Goal: Information Seeking & Learning: Find specific fact

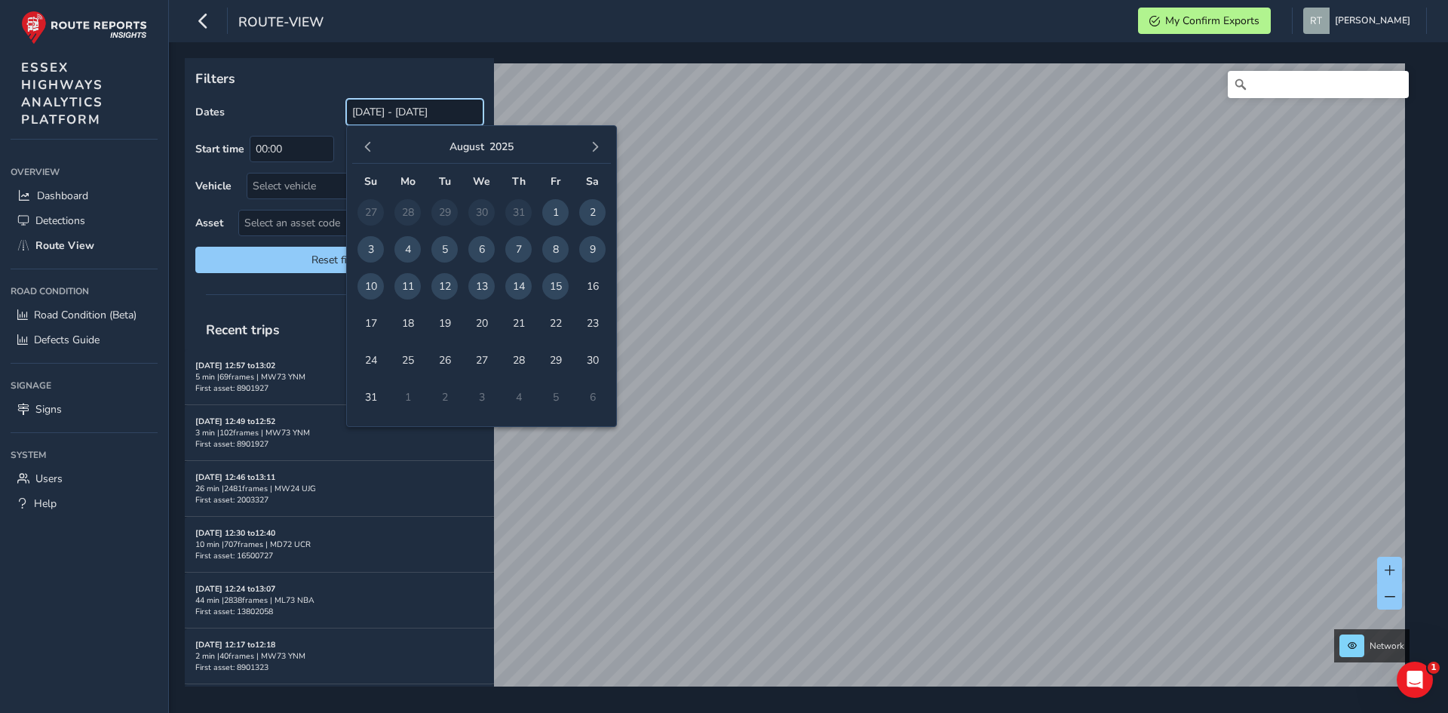
click at [371, 112] on input "[DATE] - [DATE]" at bounding box center [414, 112] width 137 height 26
click at [366, 149] on span "button" at bounding box center [368, 147] width 11 height 11
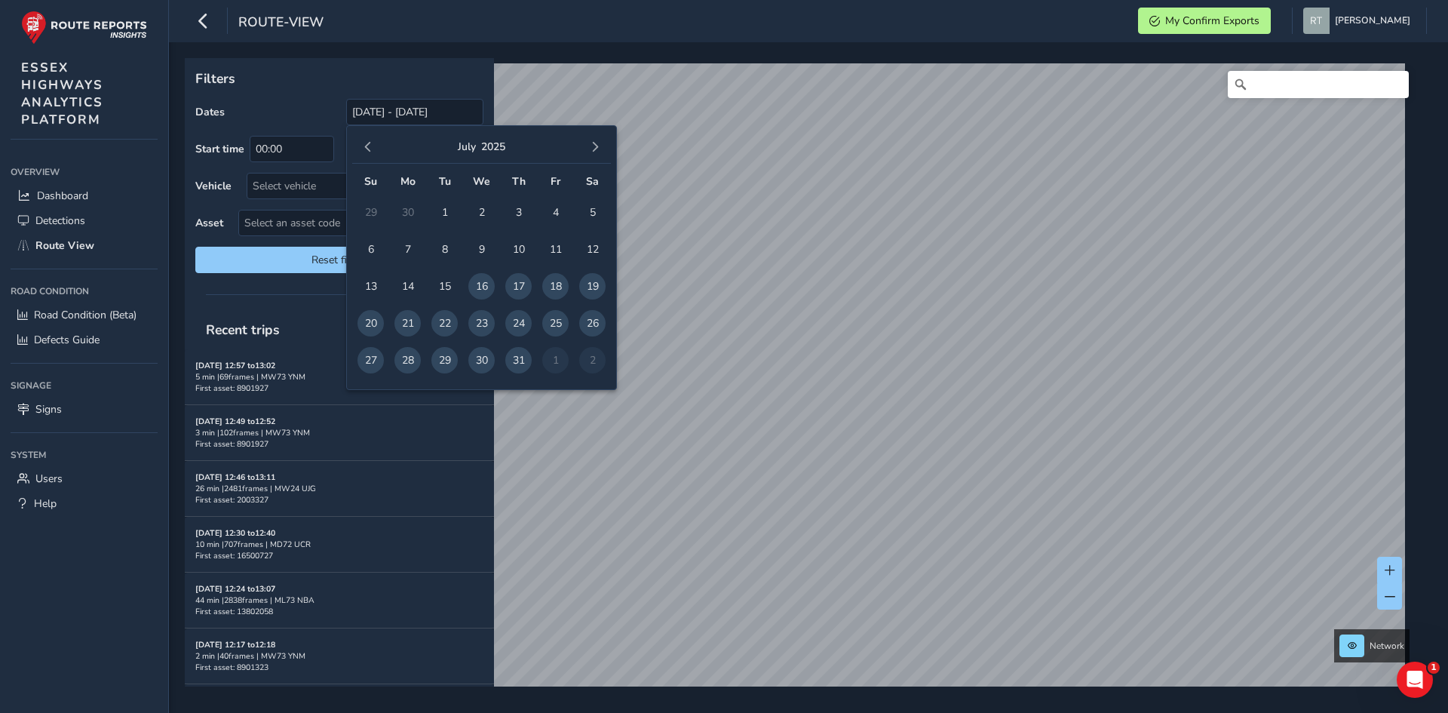
click at [366, 149] on span "button" at bounding box center [368, 147] width 11 height 11
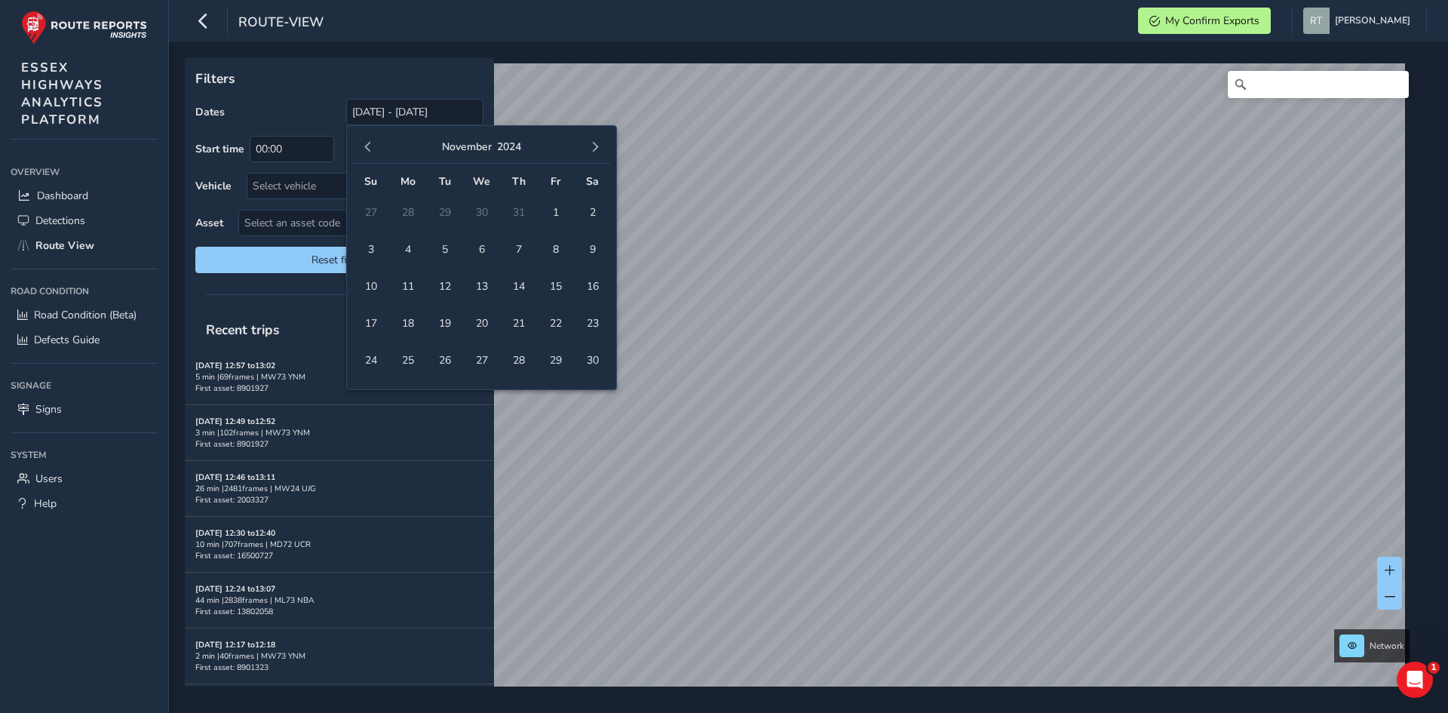
click at [366, 149] on span "button" at bounding box center [368, 147] width 11 height 11
click at [520, 207] on span "1" at bounding box center [518, 212] width 26 height 26
click at [588, 146] on button "button" at bounding box center [595, 147] width 21 height 21
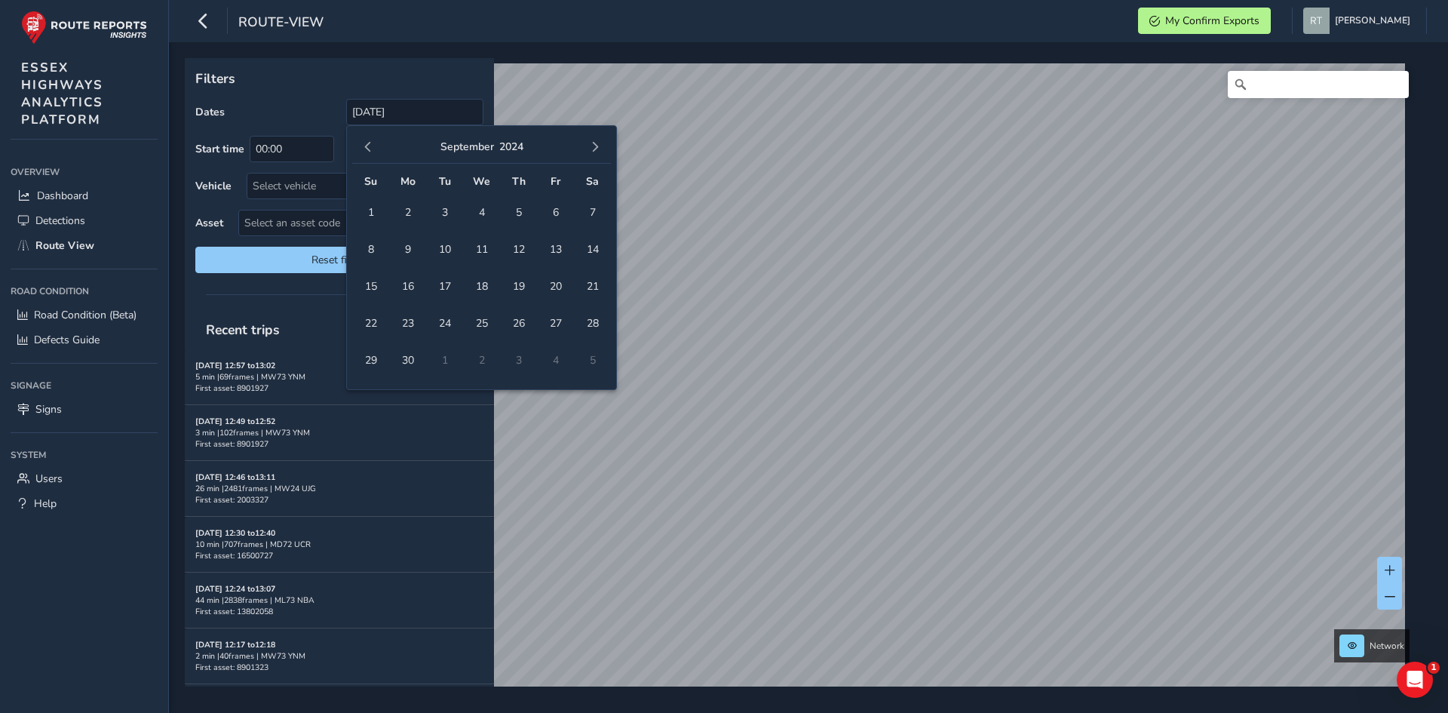
click at [588, 146] on button "button" at bounding box center [595, 147] width 21 height 21
click at [588, 143] on button "button" at bounding box center [595, 147] width 21 height 21
click at [588, 149] on button "button" at bounding box center [595, 147] width 21 height 21
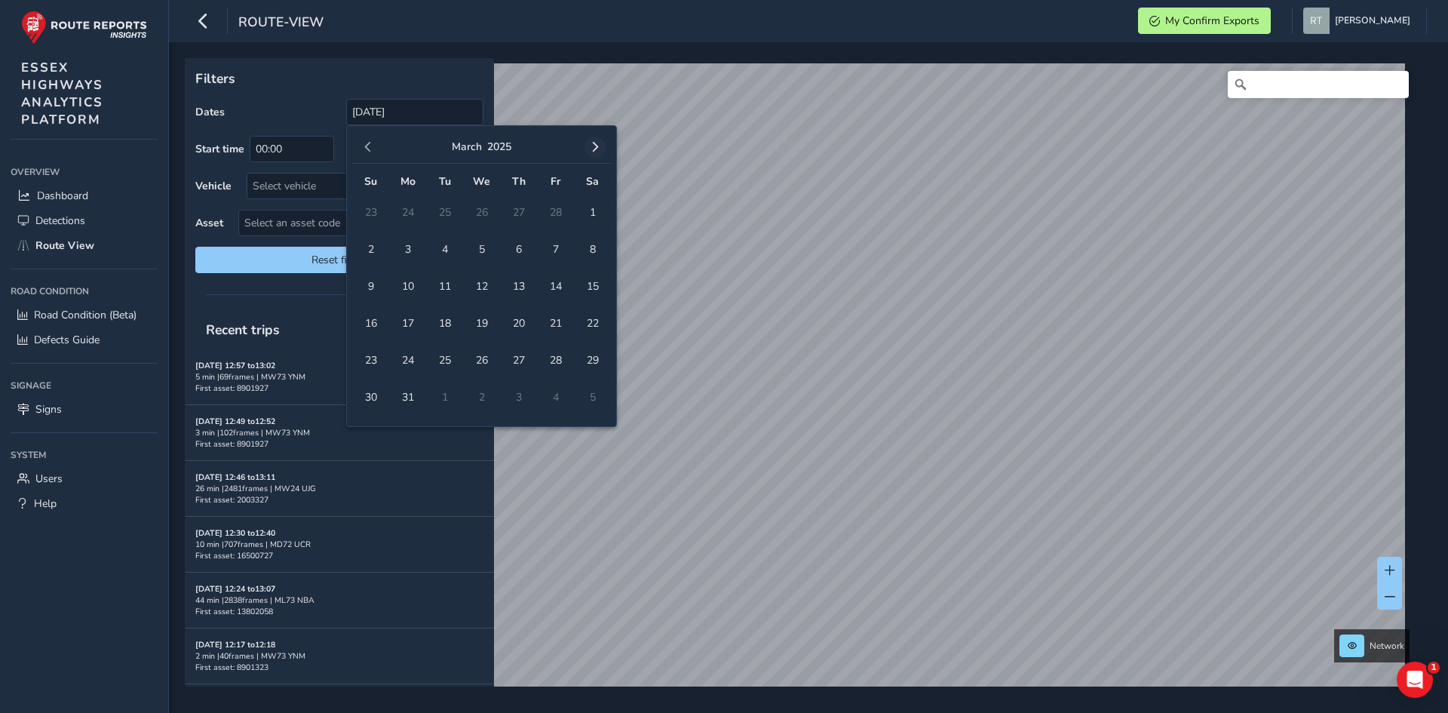
click at [594, 154] on button "button" at bounding box center [595, 147] width 21 height 21
click at [597, 149] on span "button" at bounding box center [595, 147] width 11 height 11
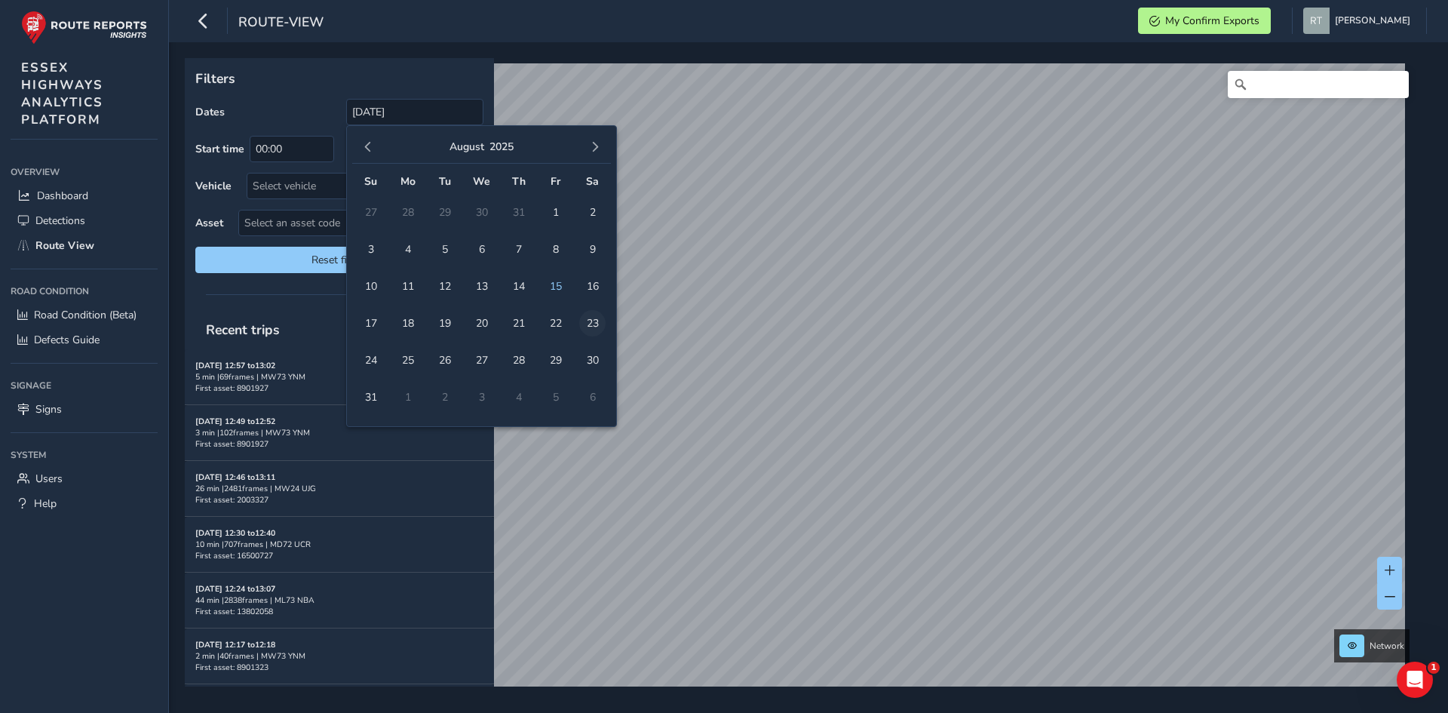
click at [587, 325] on span "23" at bounding box center [592, 323] width 26 height 26
type input "01/08/2024 - 23/08/2025"
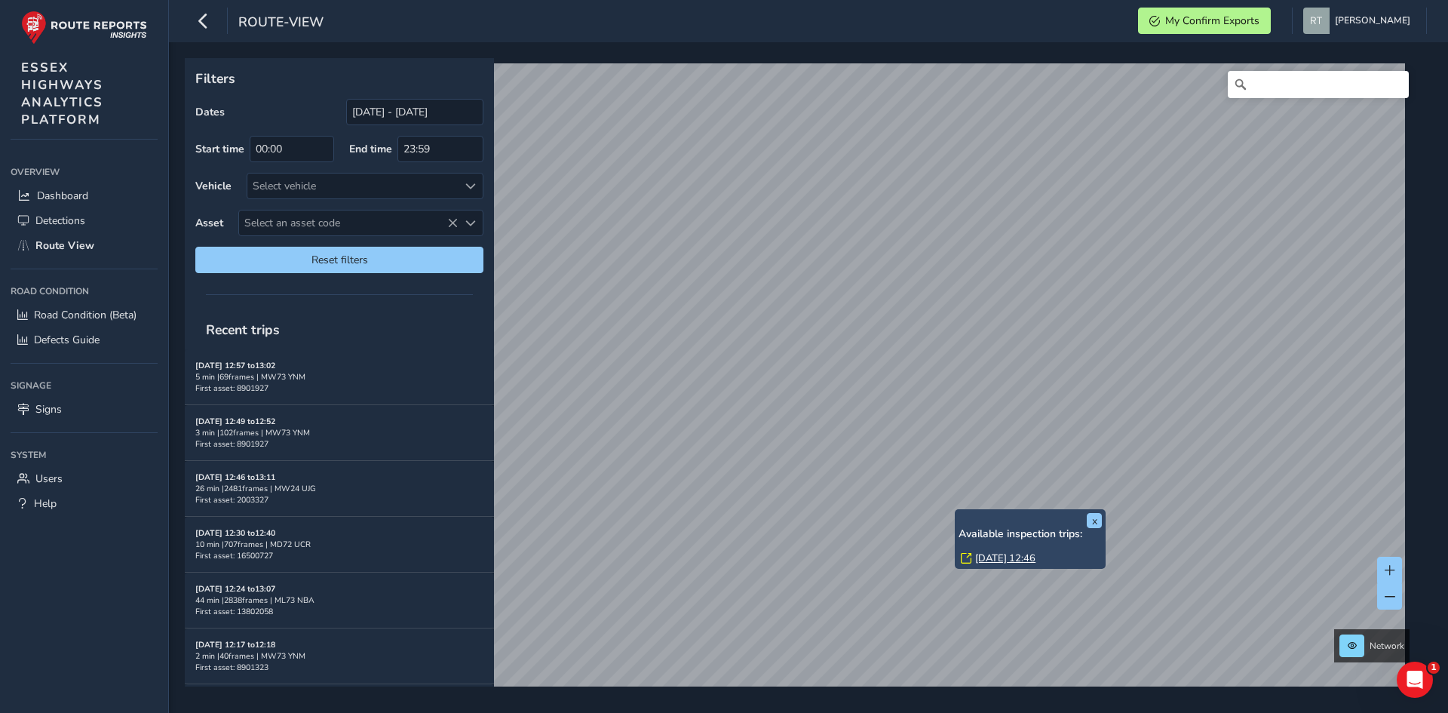
click at [959, 517] on div "x Available inspection trips: Mon, 7 Apr, 12:46" at bounding box center [1030, 539] width 143 height 52
click at [990, 554] on link "Mon, 7 Apr, 12:46" at bounding box center [1005, 558] width 60 height 14
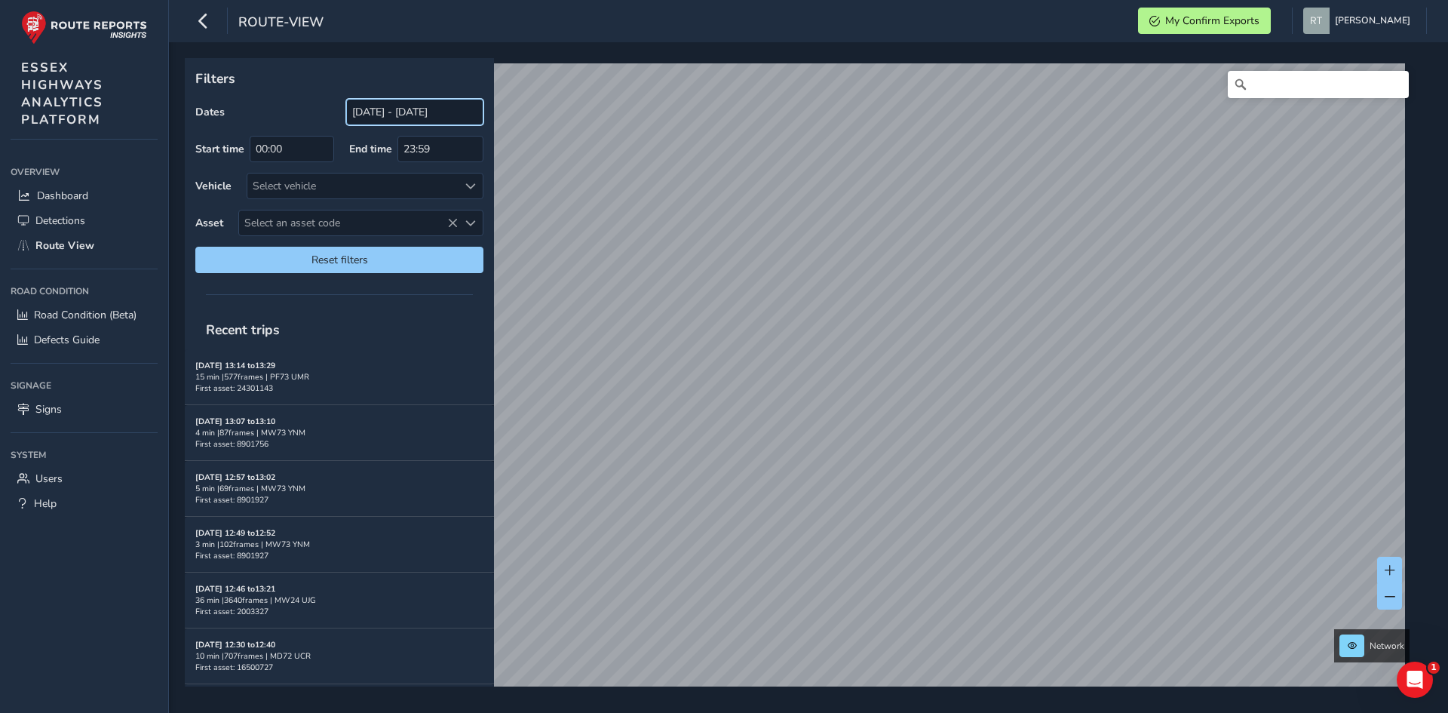
click at [365, 107] on input "[DATE] - [DATE]" at bounding box center [414, 112] width 137 height 26
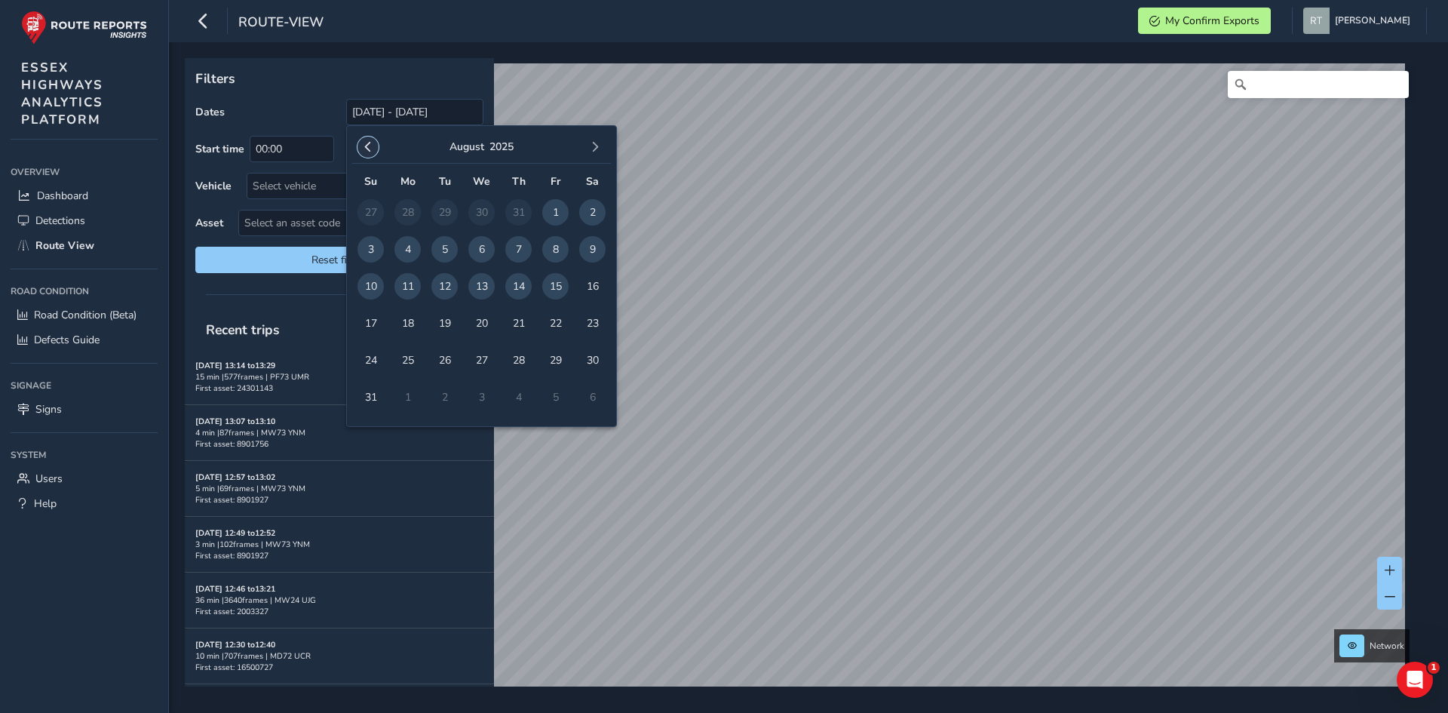
click at [375, 151] on button "button" at bounding box center [368, 147] width 21 height 21
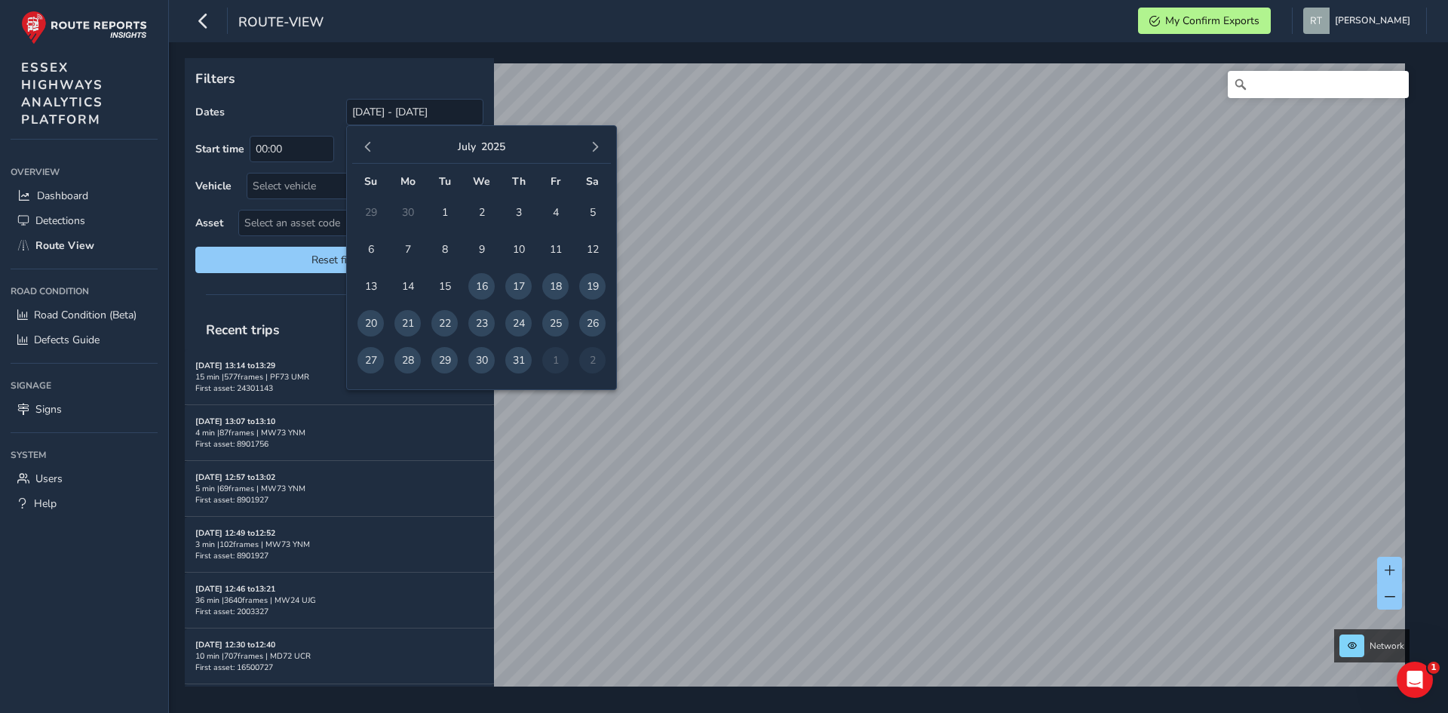
click at [375, 151] on button "button" at bounding box center [368, 147] width 21 height 21
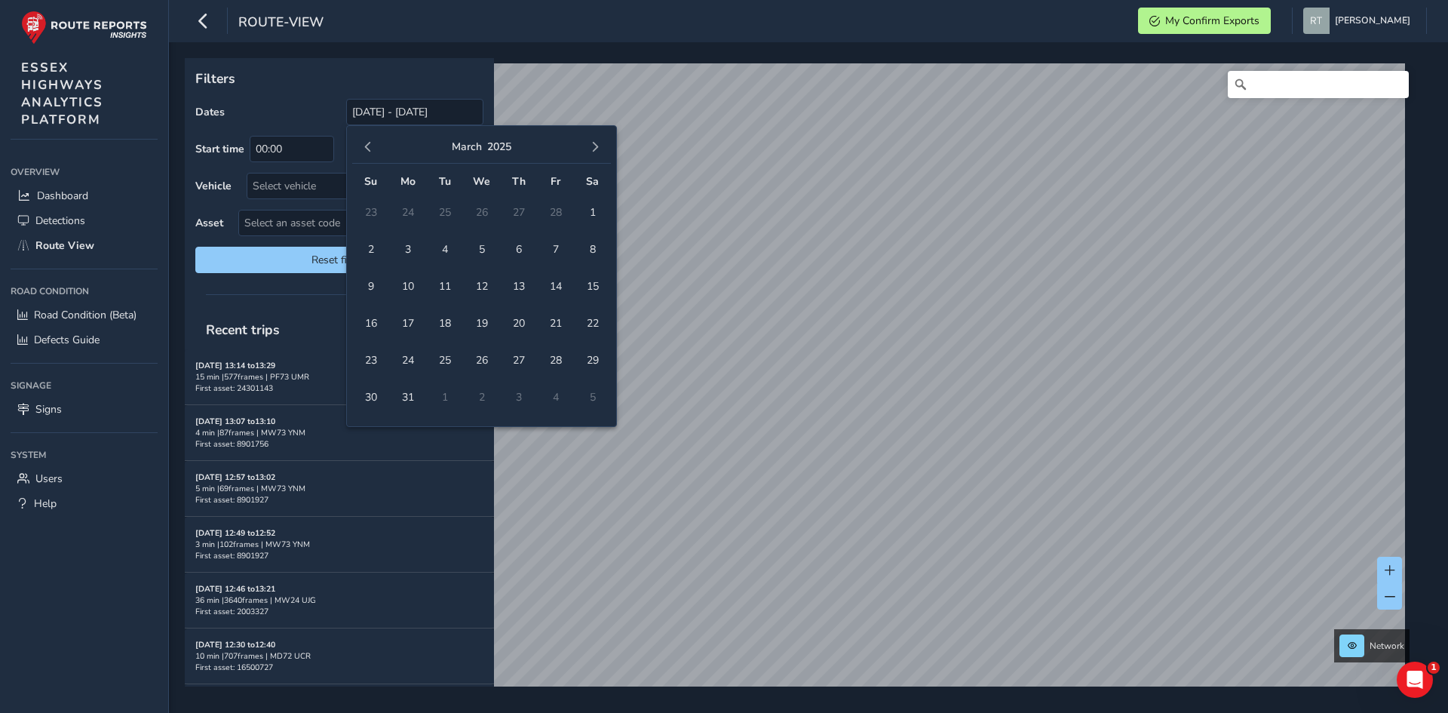
click at [375, 151] on button "button" at bounding box center [368, 147] width 21 height 21
click at [369, 204] on span "1" at bounding box center [371, 212] width 26 height 26
click at [598, 145] on span "button" at bounding box center [595, 147] width 11 height 11
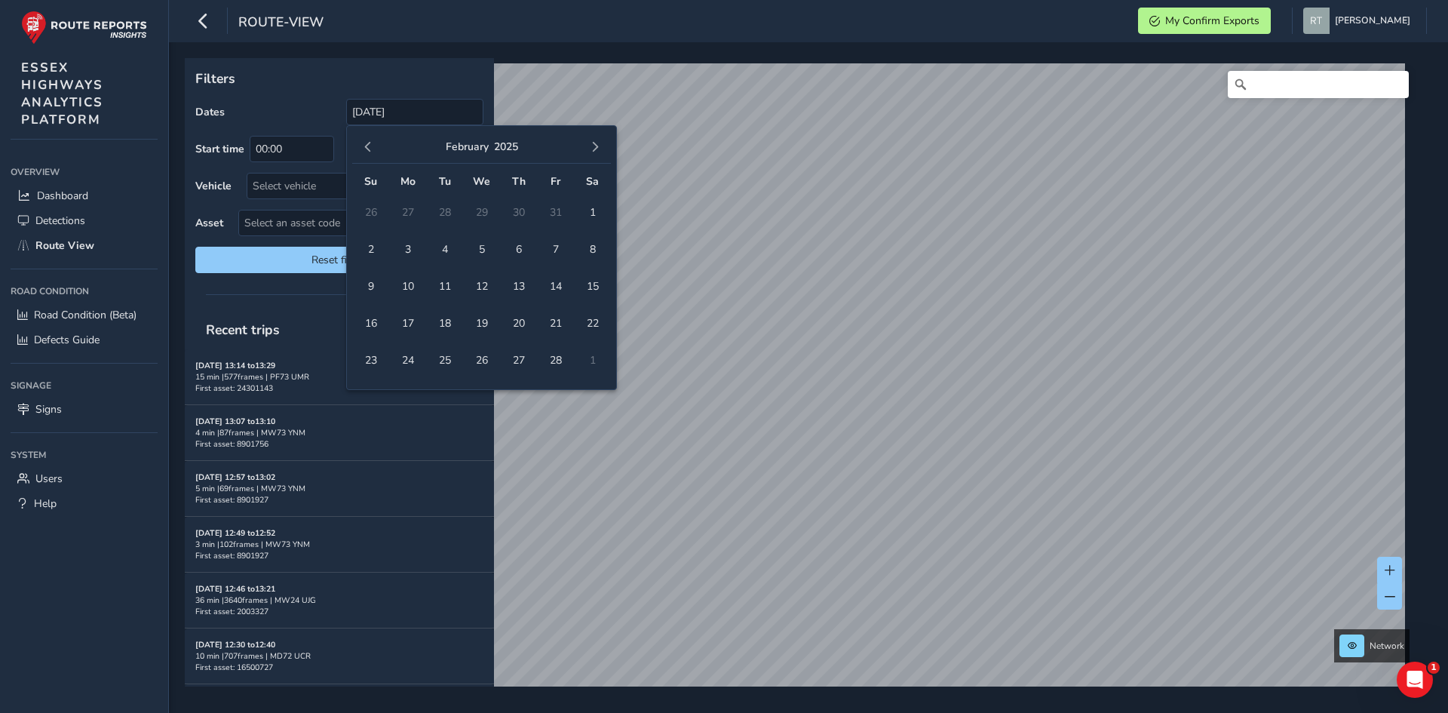
click at [598, 145] on span "button" at bounding box center [595, 147] width 11 height 11
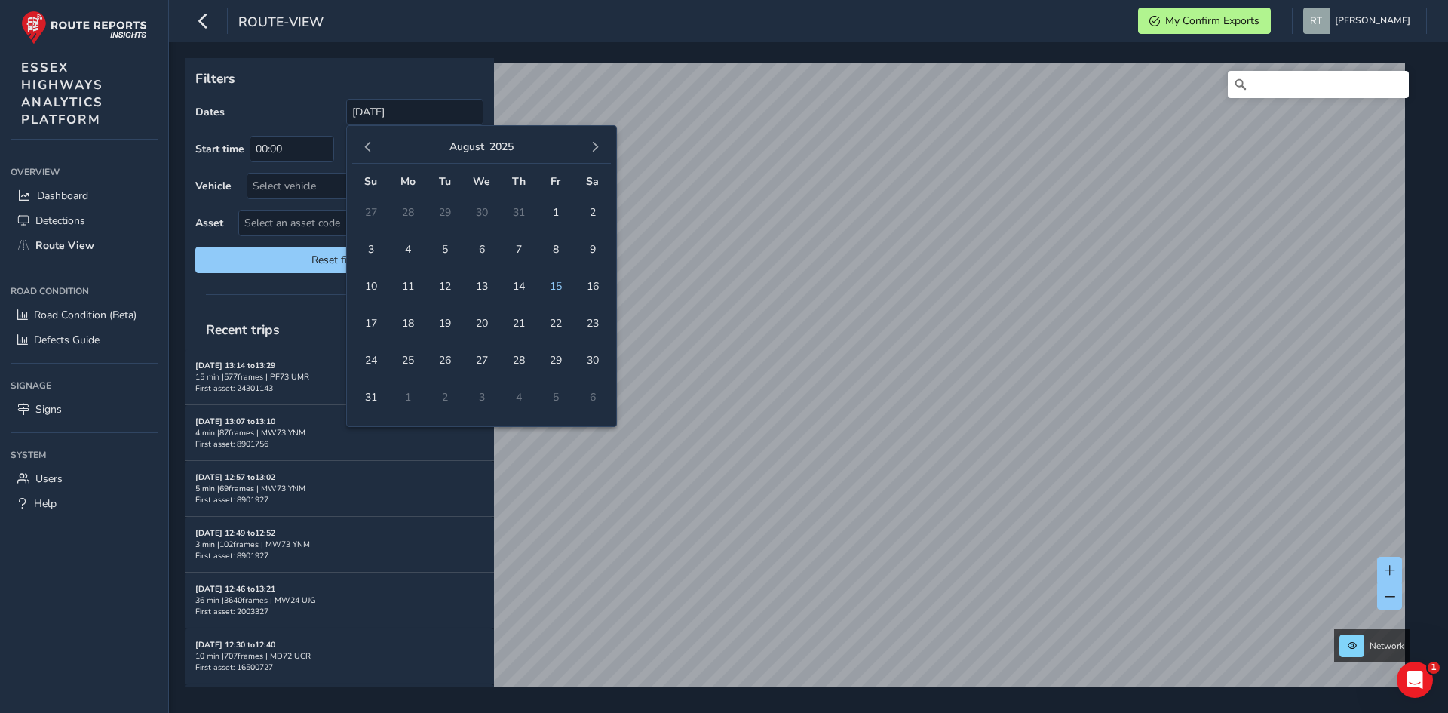
click at [598, 145] on span "button" at bounding box center [595, 147] width 11 height 11
click at [584, 212] on span "6" at bounding box center [592, 212] width 26 height 26
type input "[DATE] - [DATE]"
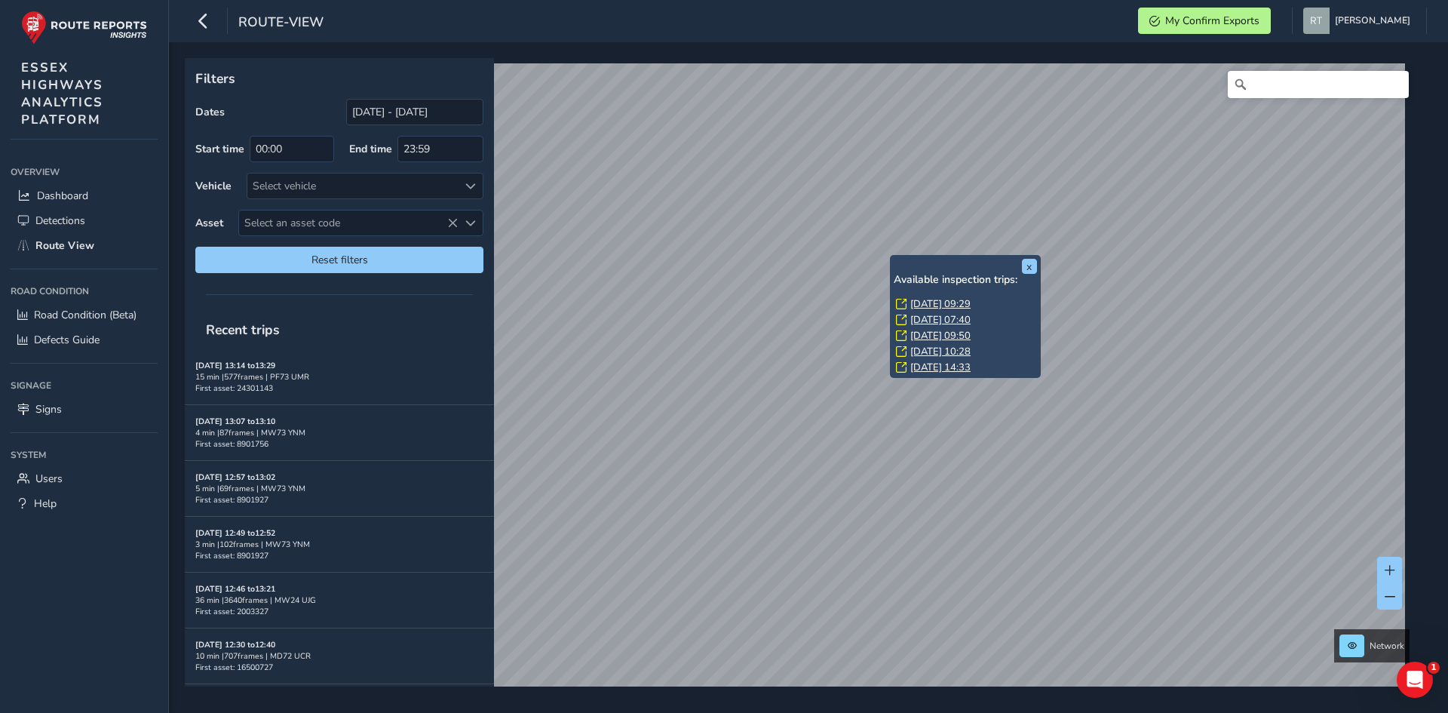
click at [923, 305] on link "[DATE] 09:29" at bounding box center [940, 304] width 60 height 14
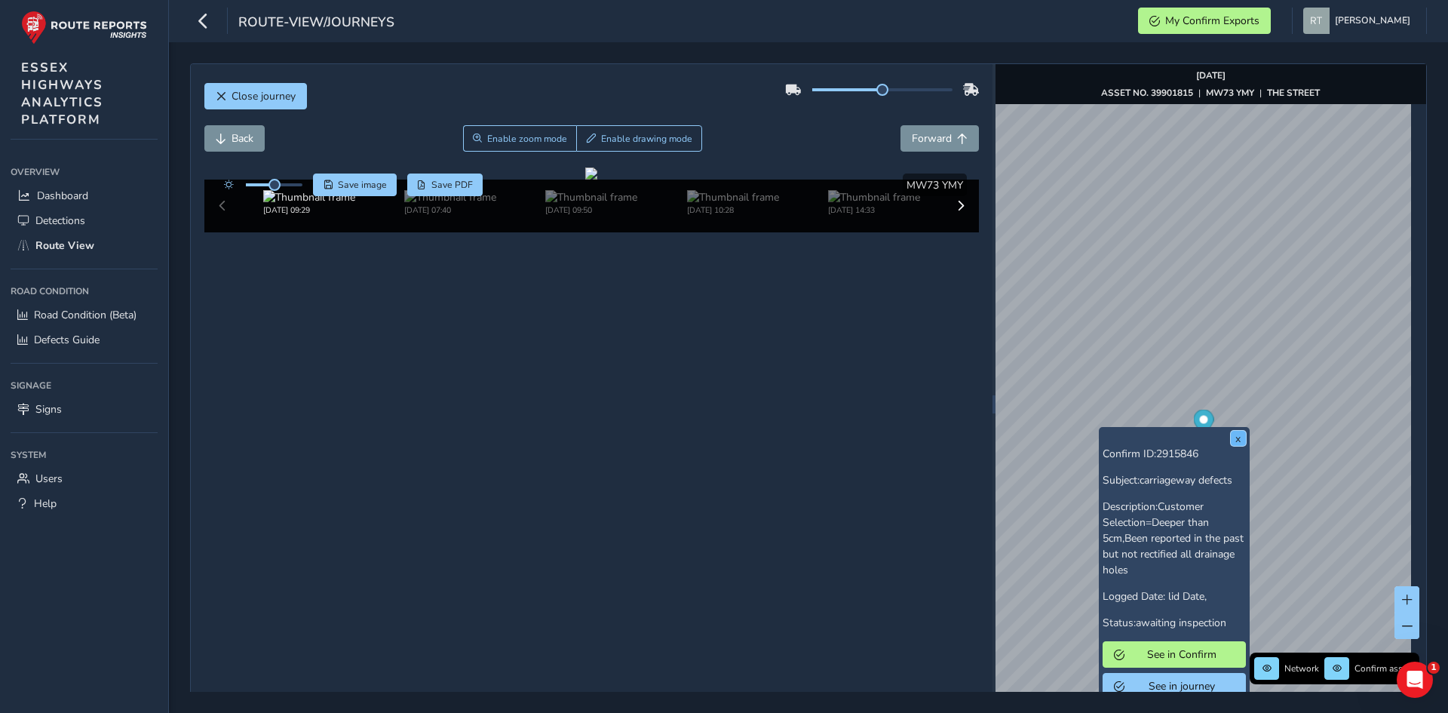
click at [1237, 441] on button "x" at bounding box center [1238, 438] width 15 height 15
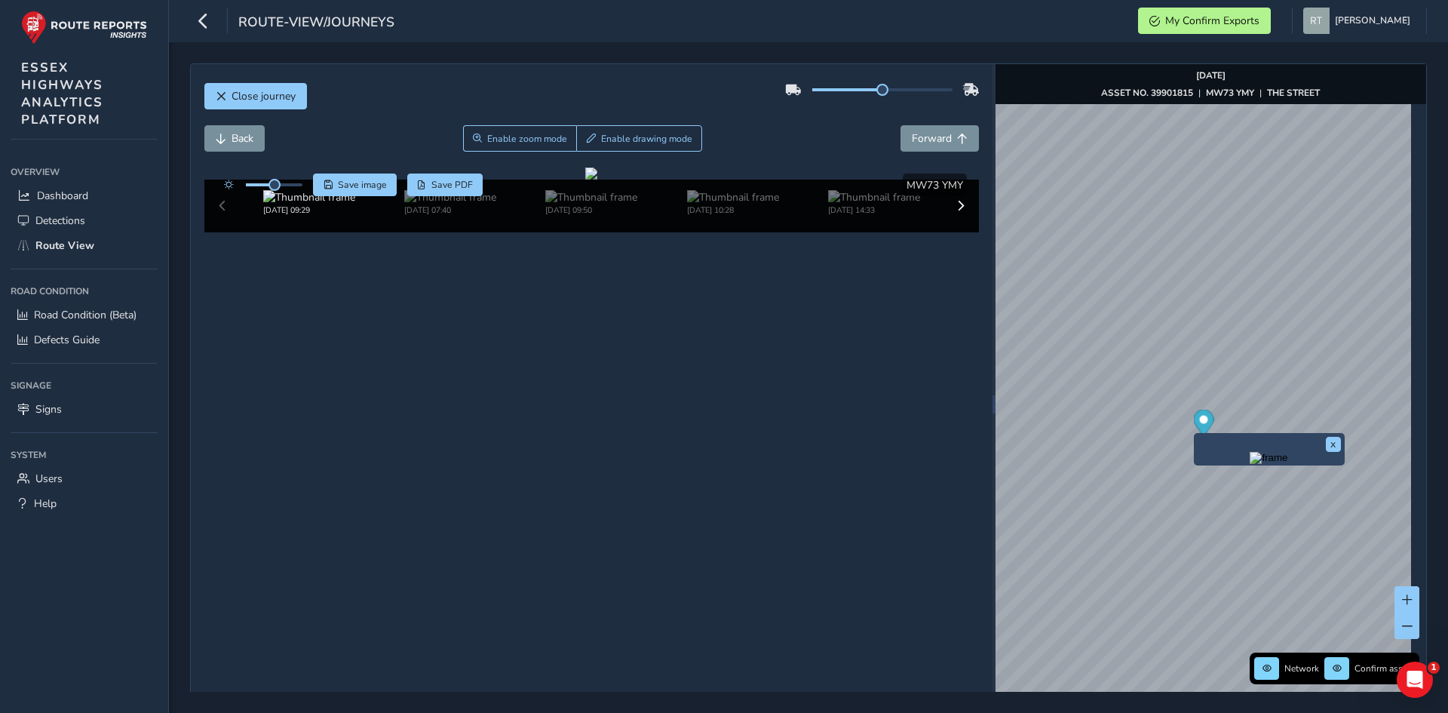
click at [1197, 426] on icon "Map marker" at bounding box center [1203, 423] width 20 height 26
drag, startPoint x: 1197, startPoint y: 426, endPoint x: 1193, endPoint y: 450, distance: 23.7
click at [1197, 432] on div "x Network Confirm assets [DATE] ASSET NO. 39901815 | MW73 YMY | THE STREET" at bounding box center [1211, 404] width 431 height 680
